Goal: Check status: Check status

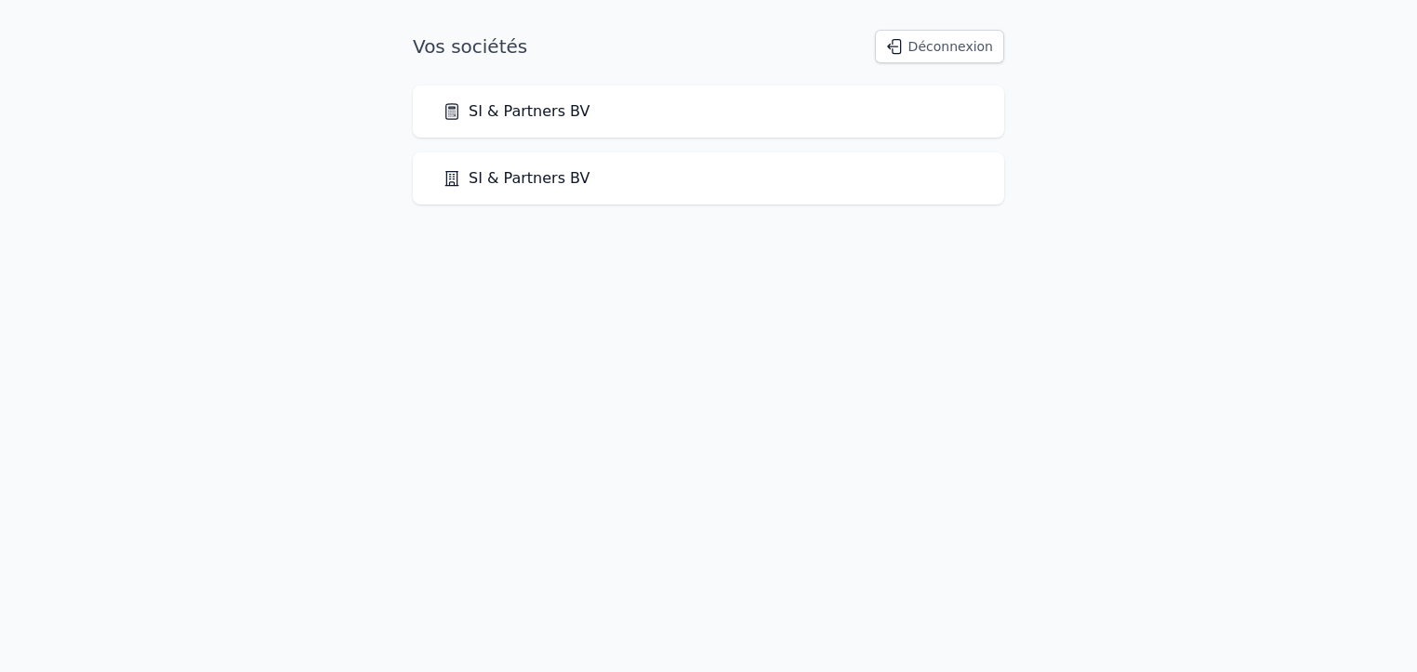
click at [485, 178] on link "SI & Partners BV" at bounding box center [517, 178] width 148 height 22
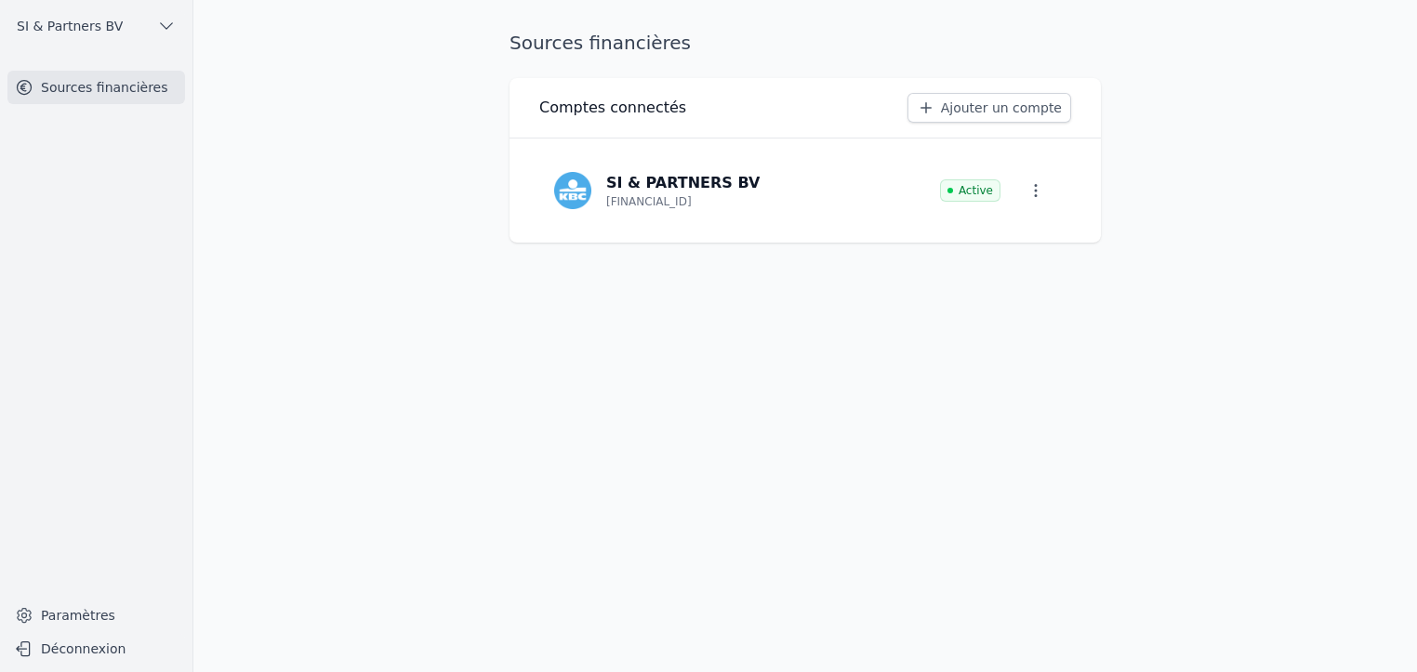
click at [110, 31] on span "SI & Partners BV" at bounding box center [70, 26] width 106 height 19
click at [106, 63] on span "SI & Partners BV" at bounding box center [129, 67] width 106 height 19
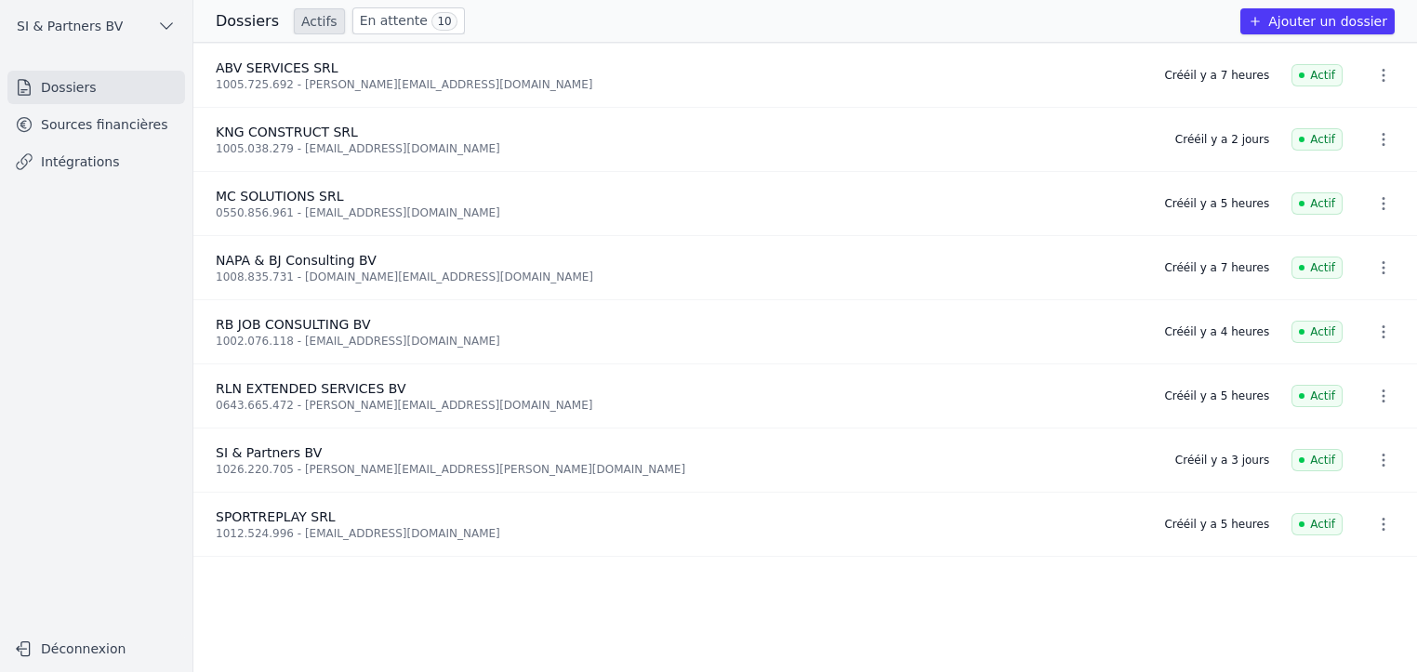
click at [365, 19] on link "En attente 10" at bounding box center [408, 20] width 113 height 27
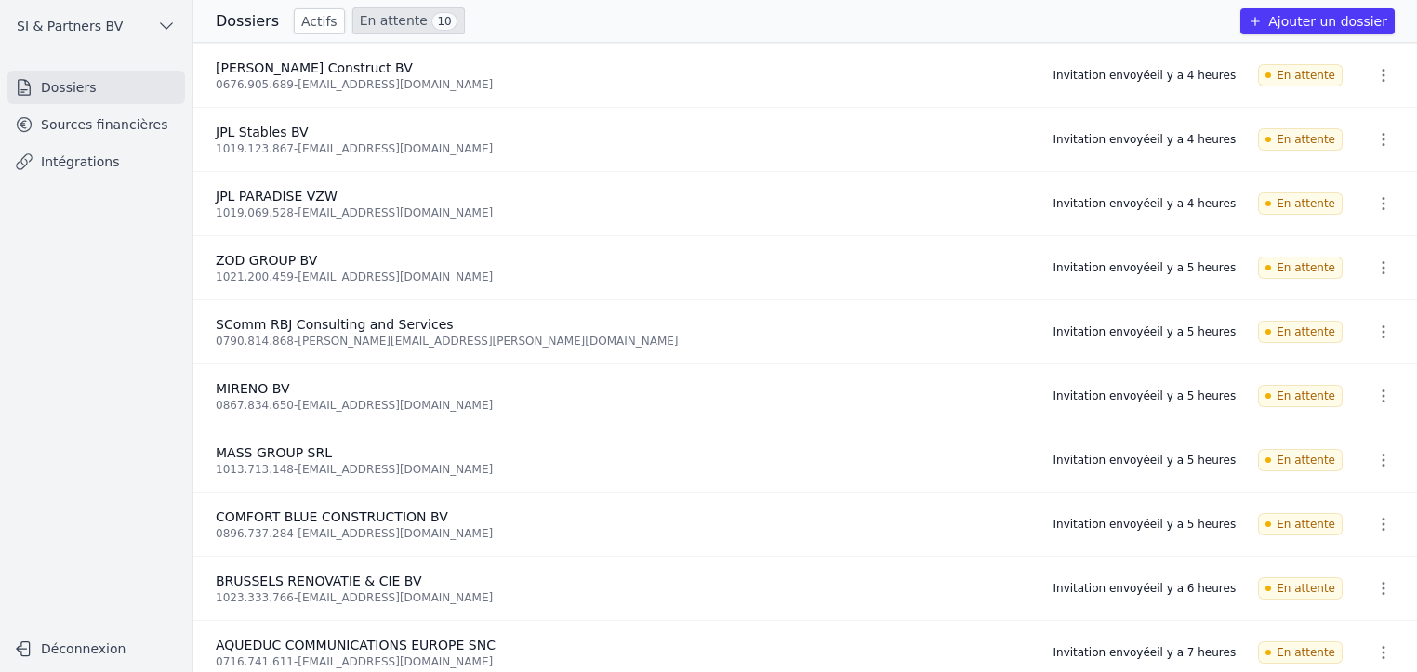
click at [298, 27] on link "Actifs" at bounding box center [319, 21] width 51 height 26
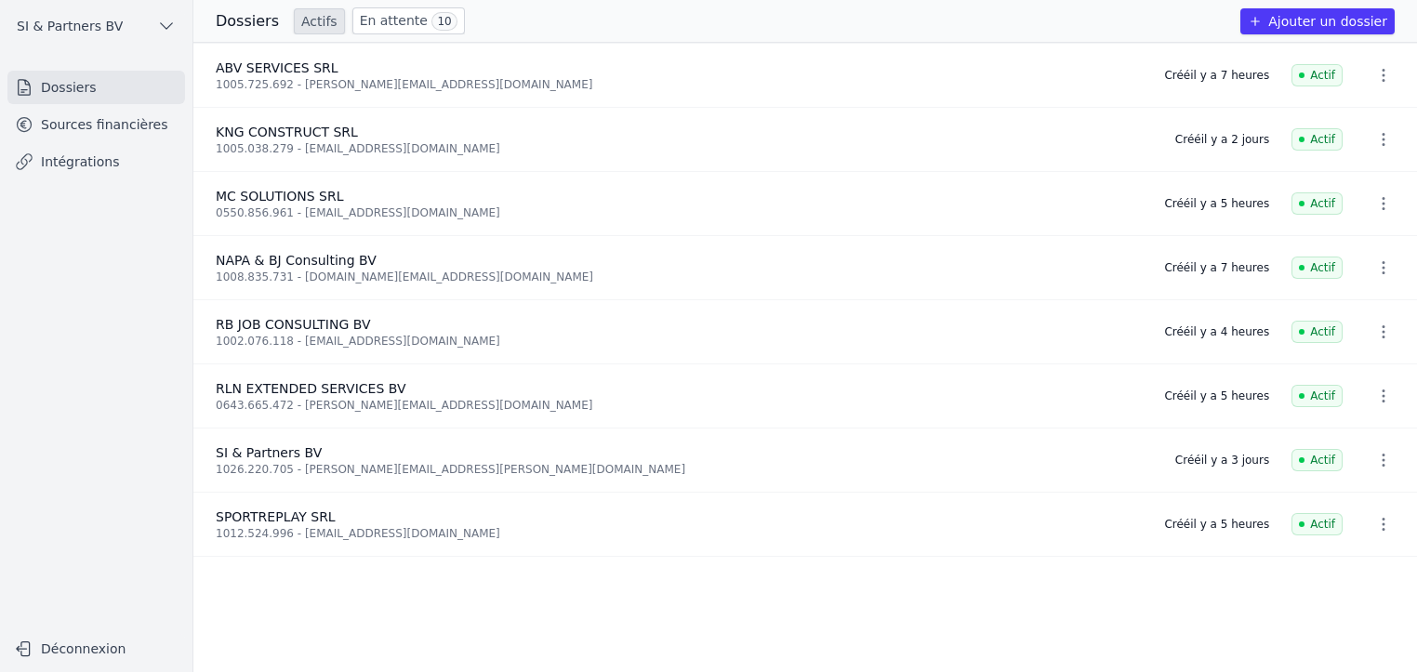
click at [365, 18] on link "En attente 10" at bounding box center [408, 20] width 113 height 27
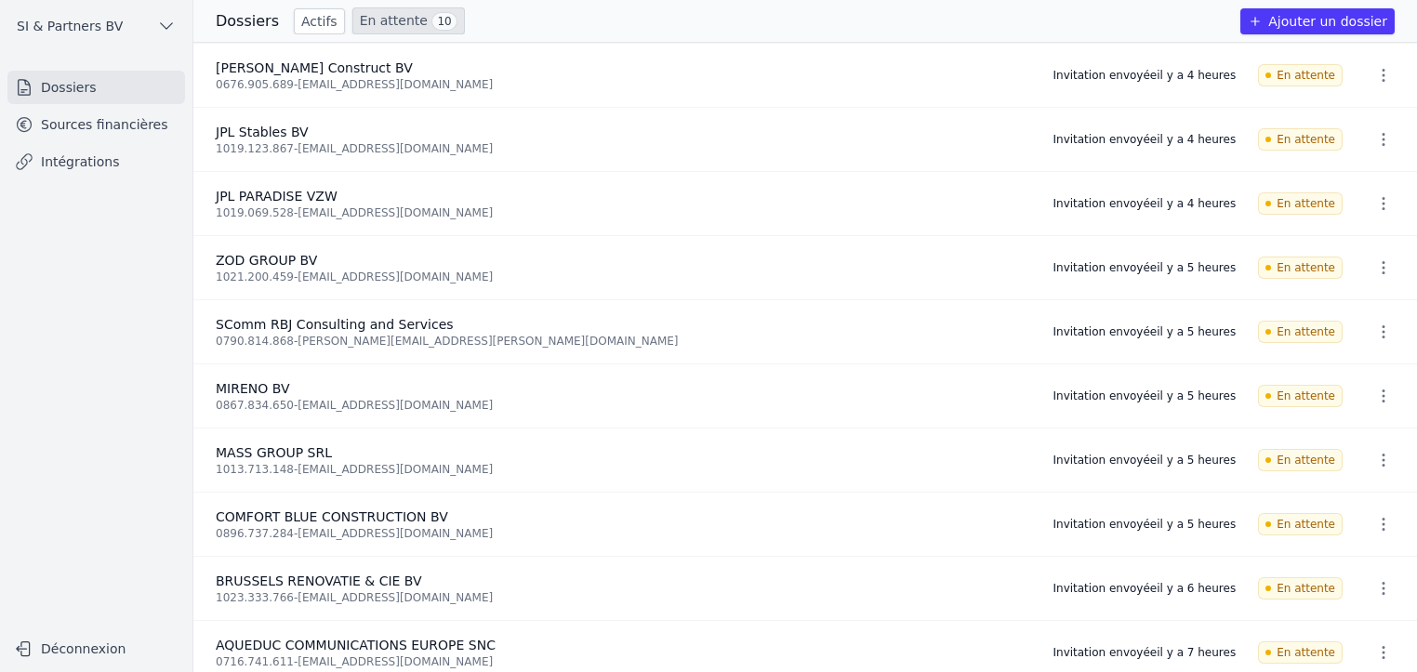
click at [315, 16] on link "Actifs" at bounding box center [319, 21] width 51 height 26
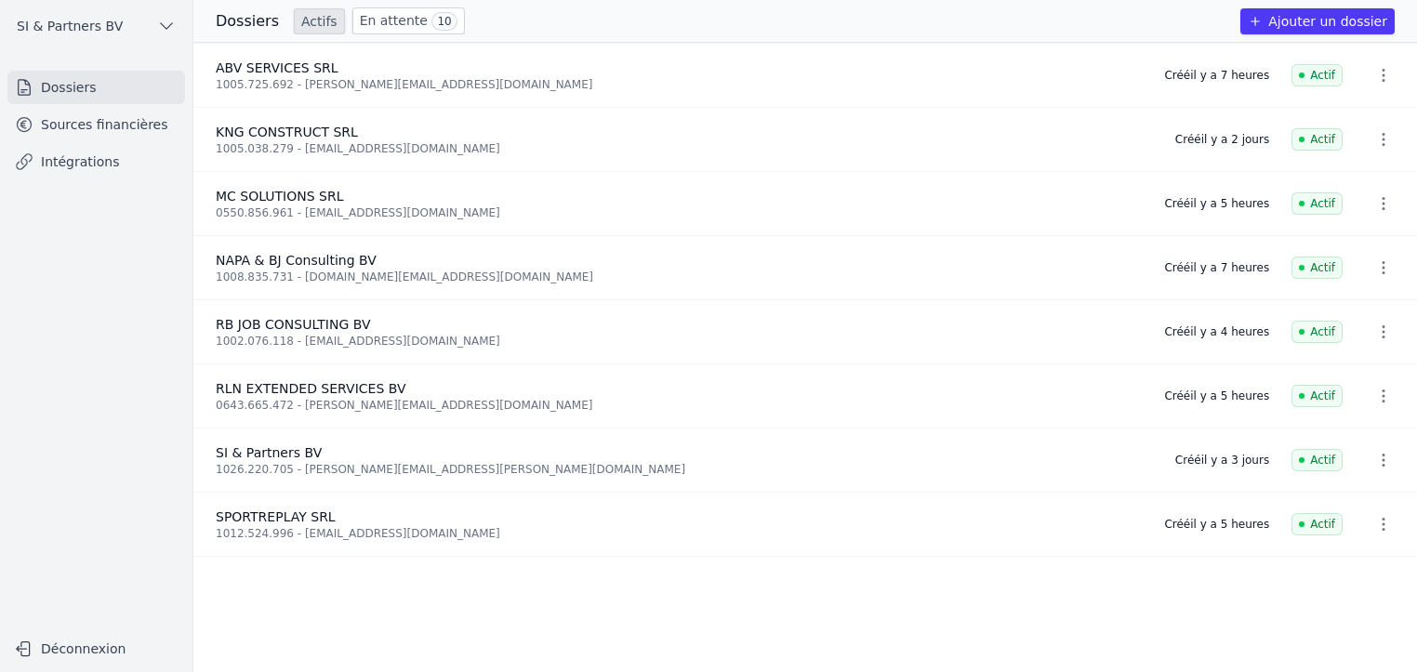
click at [379, 19] on link "En attente 10" at bounding box center [408, 20] width 113 height 27
